Goal: Information Seeking & Learning: Learn about a topic

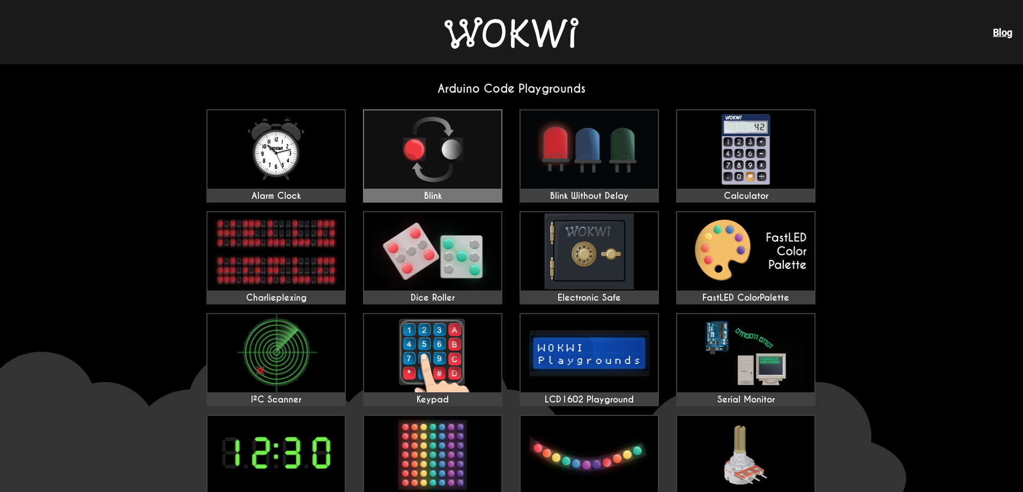
click at [423, 169] on img at bounding box center [432, 150] width 137 height 78
click at [419, 170] on img at bounding box center [432, 150] width 137 height 78
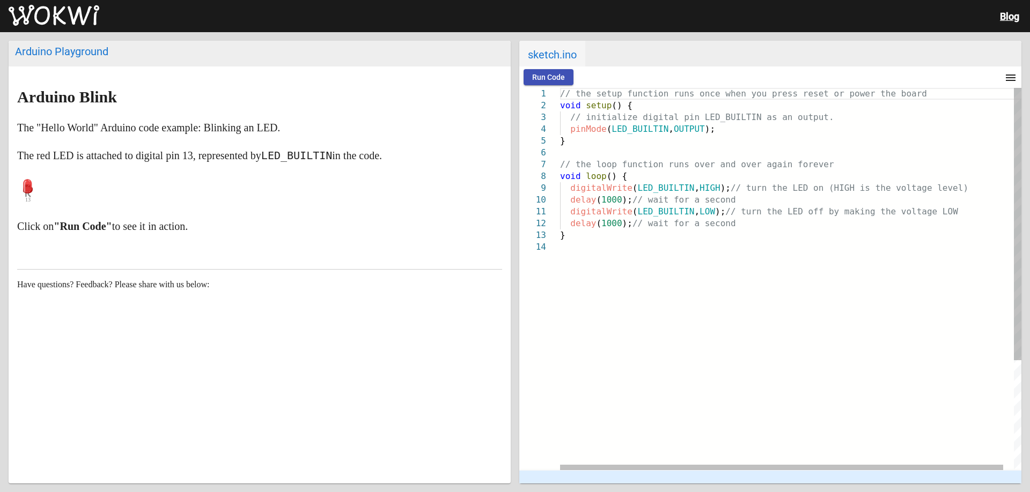
click at [552, 79] on span "Run Code" at bounding box center [548, 77] width 33 height 9
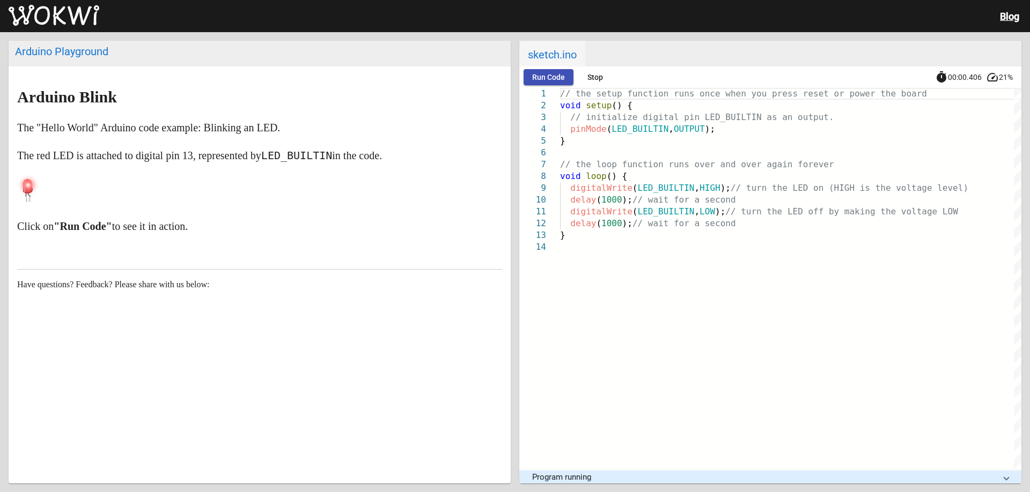
click at [552, 79] on span "Run Code" at bounding box center [548, 77] width 33 height 9
